Goal: Task Accomplishment & Management: Manage account settings

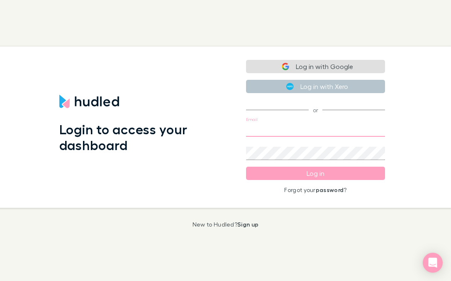
type input "[EMAIL_ADDRESS][DOMAIN_NAME]"
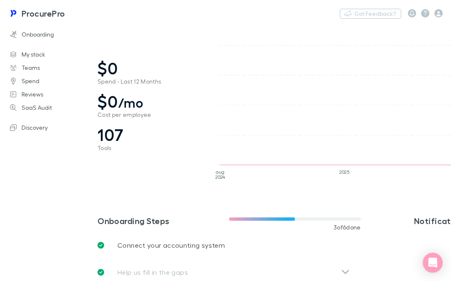
click at [319, 99] on icon "[DATE] 2025 [DATE] $0 $5e-14K $1e-13K $1.5e-13K $2e-13K" at bounding box center [356, 105] width 311 height 156
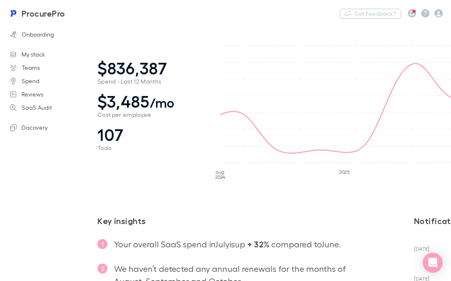
scroll to position [129, 0]
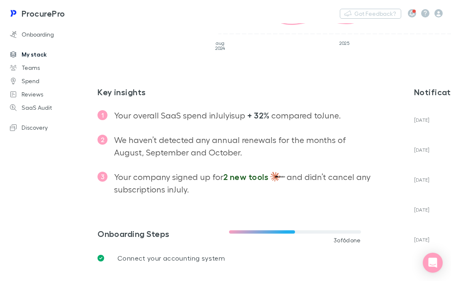
click at [37, 53] on link "My stack" at bounding box center [49, 54] width 94 height 13
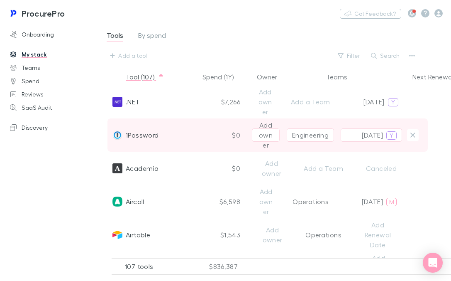
click at [319, 124] on div "Engineering" at bounding box center [310, 134] width 47 height 33
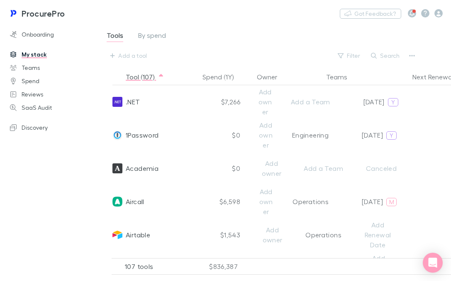
click at [305, 41] on div "Tools By spend Add a tool Filter Search" at bounding box center [272, 46] width 332 height 32
click at [306, 39] on div "Tools By spend Add a tool Filter Search" at bounding box center [272, 46] width 332 height 32
click at [40, 34] on link "Onboarding" at bounding box center [49, 34] width 94 height 13
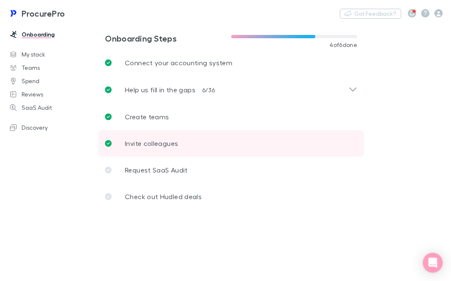
click at [334, 130] on link "Invite colleagues" at bounding box center [231, 143] width 266 height 27
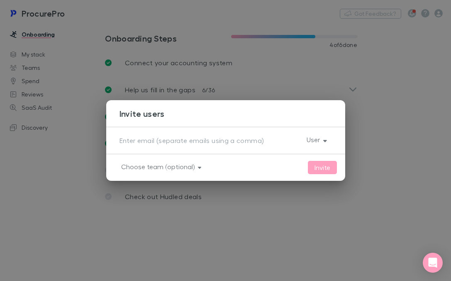
click at [390, 136] on div "Invite users x User Invite Choose team (optional)" at bounding box center [225, 140] width 451 height 281
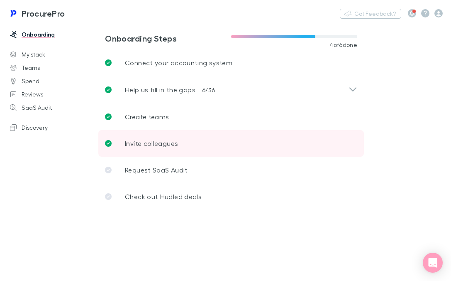
click at [339, 147] on link "Invite colleagues" at bounding box center [231, 143] width 266 height 27
